Goal: Task Accomplishment & Management: Manage account settings

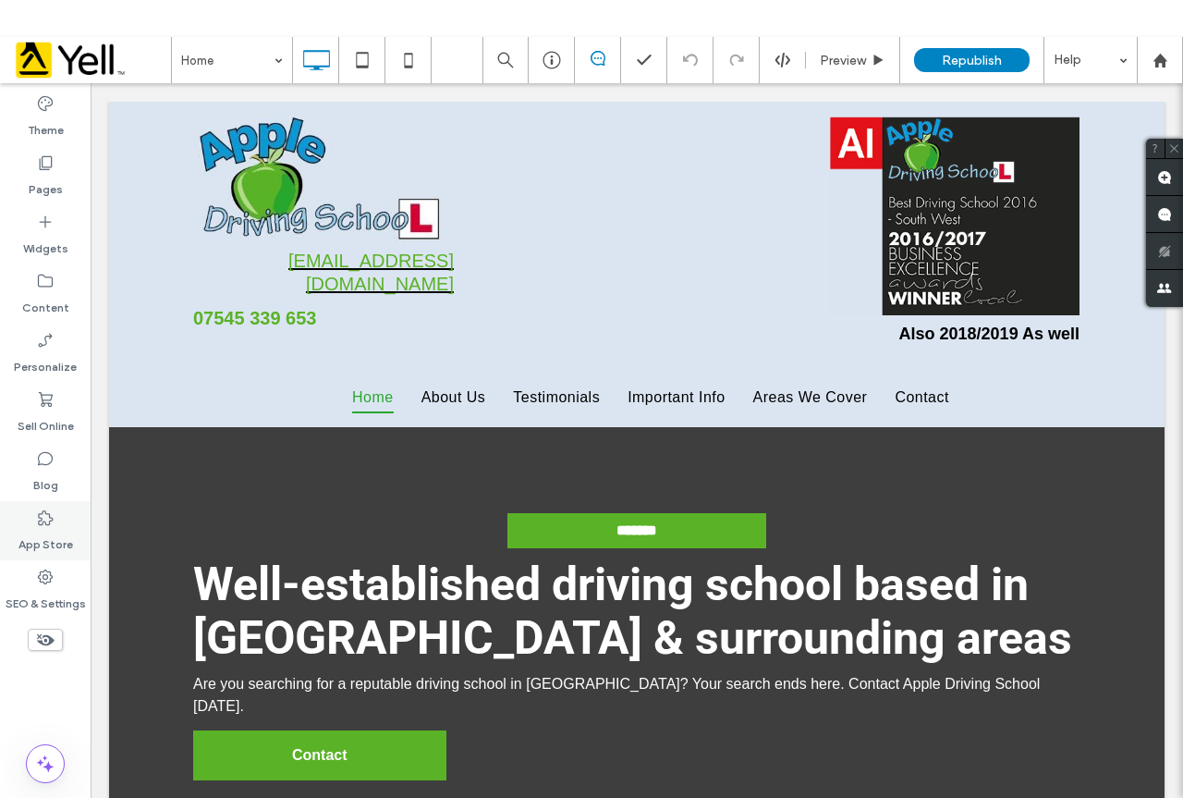
drag, startPoint x: 54, startPoint y: 601, endPoint x: 82, endPoint y: 554, distance: 55.2
click at [54, 601] on label "SEO & Settings" at bounding box center [46, 599] width 80 height 26
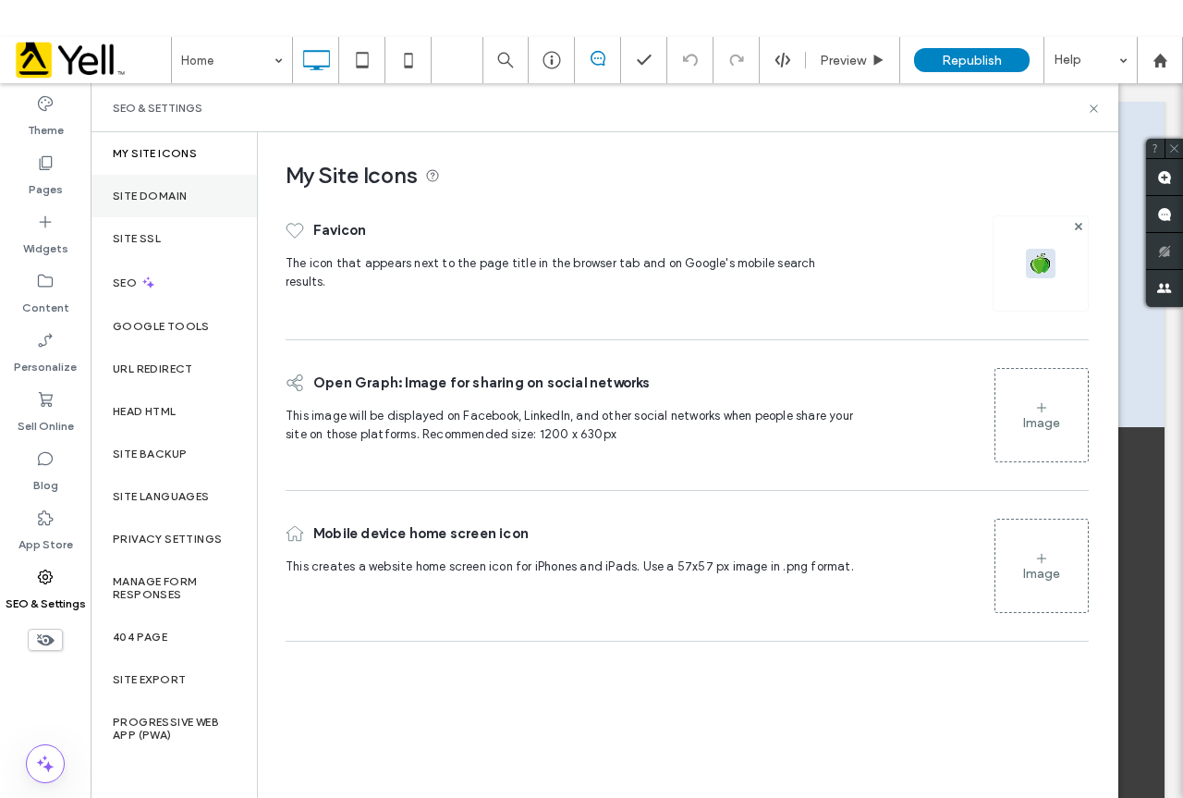
click at [150, 183] on div "Site Domain" at bounding box center [174, 196] width 166 height 43
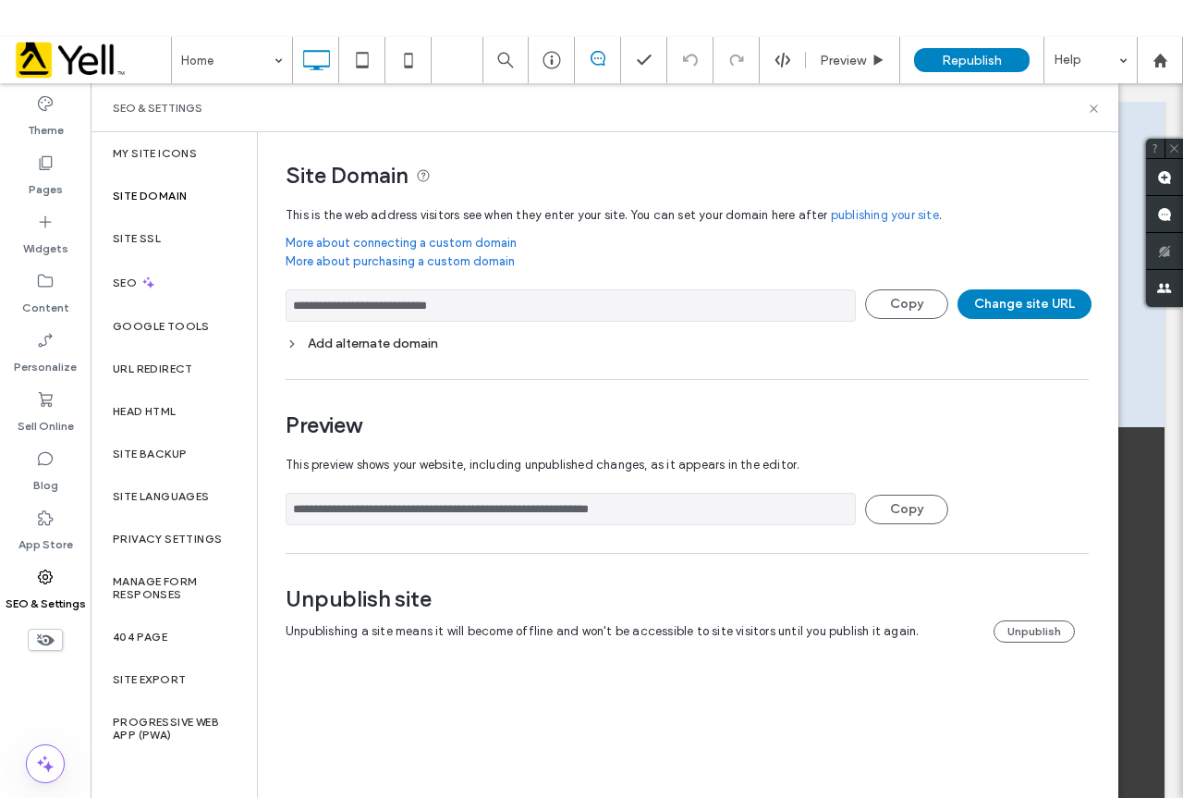
drag, startPoint x: 418, startPoint y: 299, endPoint x: 326, endPoint y: 301, distance: 91.5
click at [326, 301] on input "**********" at bounding box center [571, 305] width 570 height 32
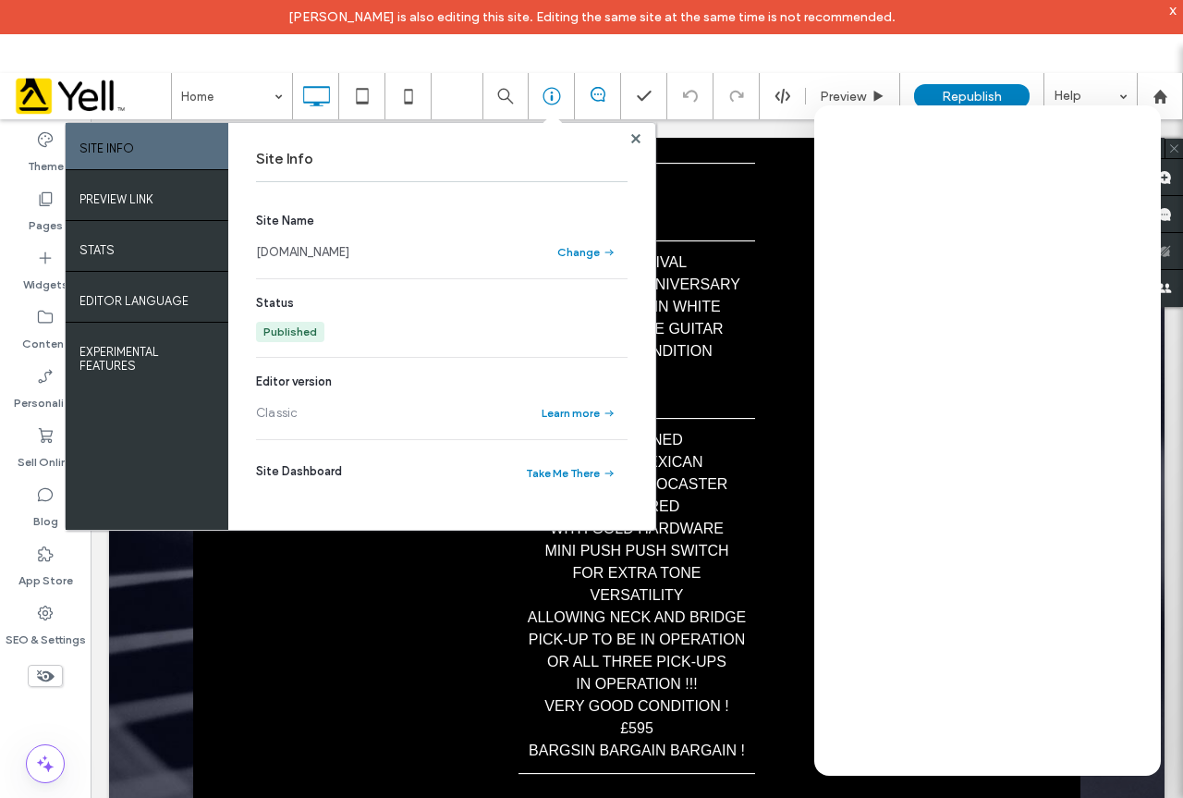
drag, startPoint x: 439, startPoint y: 255, endPoint x: 286, endPoint y: 258, distance: 153.5
click at [286, 258] on div "[DOMAIN_NAME]" at bounding box center [396, 252] width 281 height 18
copy link "[DOMAIN_NAME]"
